Goal: Task Accomplishment & Management: Complete application form

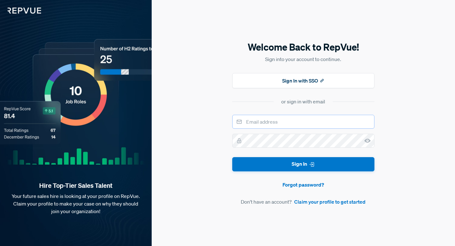
click at [298, 119] on input "email" at bounding box center [303, 122] width 142 height 14
click at [327, 202] on link "Claim your profile to get started" at bounding box center [329, 202] width 71 height 8
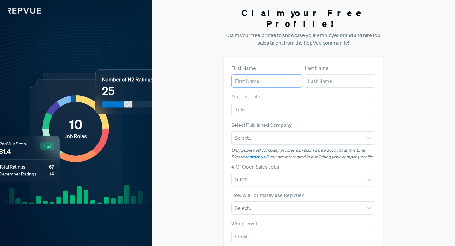
click at [266, 75] on input "text" at bounding box center [266, 80] width 71 height 13
type input "[PERSON_NAME]"
type input "[PERSON_NAME][EMAIL_ADDRESS][DOMAIN_NAME]"
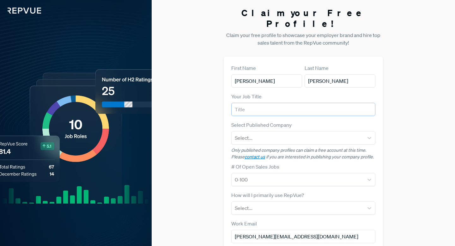
click at [289, 103] on input "text" at bounding box center [303, 109] width 144 height 13
type input "sdr"
click at [283, 133] on div at bounding box center [298, 137] width 126 height 9
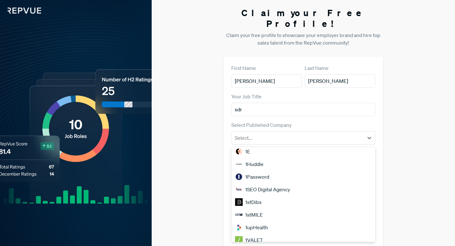
scroll to position [255, 0]
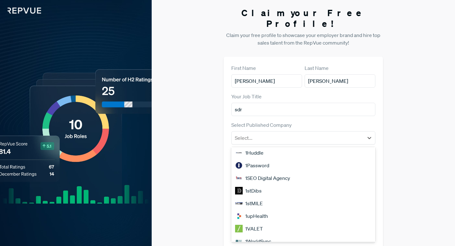
click at [413, 122] on div "Claim your Free Profile! Claim your free profile to showcase your employer bran…" at bounding box center [303, 159] width 303 height 318
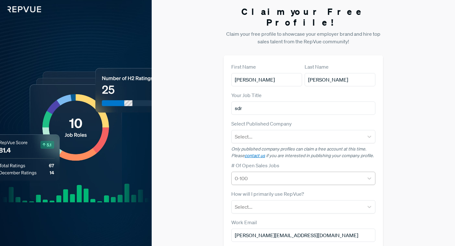
click at [340, 174] on div at bounding box center [298, 178] width 126 height 9
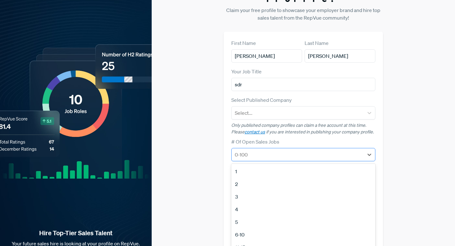
scroll to position [29, 0]
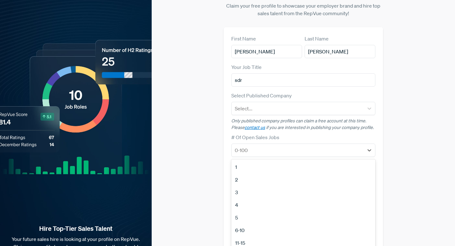
click at [359, 133] on div "# Of Open Sales Jobs 1, 1 of 12. 12 results available. Use Up and Down to choos…" at bounding box center [303, 144] width 144 height 23
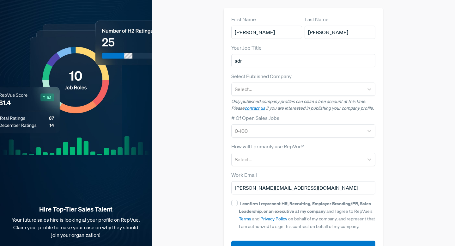
scroll to position [50, 0]
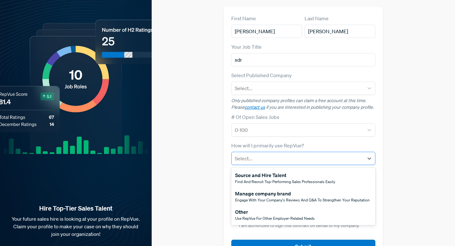
click at [342, 154] on div at bounding box center [298, 158] width 126 height 9
click at [289, 216] on span "Use RepVue for other employer-related needs" at bounding box center [275, 218] width 80 height 5
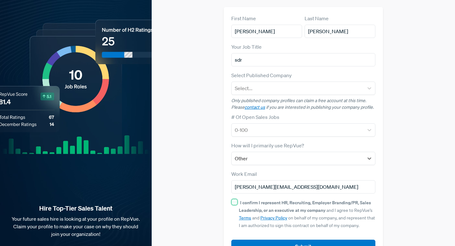
click at [237, 199] on input "I confirm I represent HR, Recruiting, Employer Branding/PR, Sales Leadership, o…" at bounding box center [234, 202] width 6 height 6
checkbox input "true"
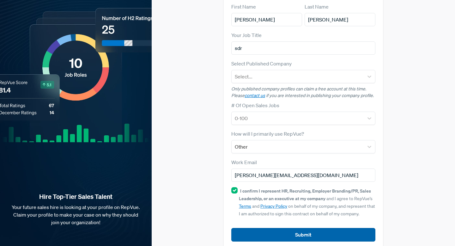
click at [309, 228] on button "Submit" at bounding box center [303, 235] width 144 height 14
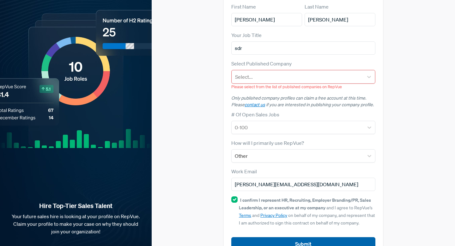
scroll to position [70, 0]
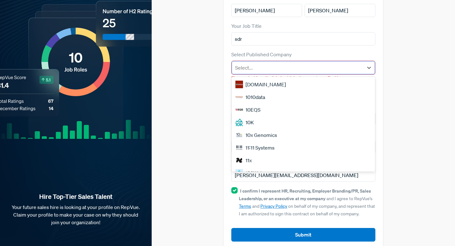
click at [279, 63] on div at bounding box center [297, 67] width 125 height 9
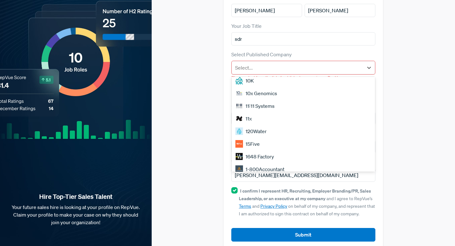
scroll to position [0, 0]
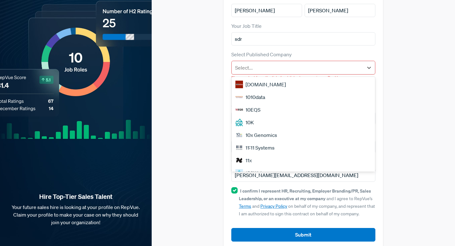
click at [175, 70] on div "Claim your Free Profile! Claim your free profile to showcase your employer bran…" at bounding box center [303, 93] width 303 height 327
